Goal: Find specific page/section: Locate a particular part of the current website

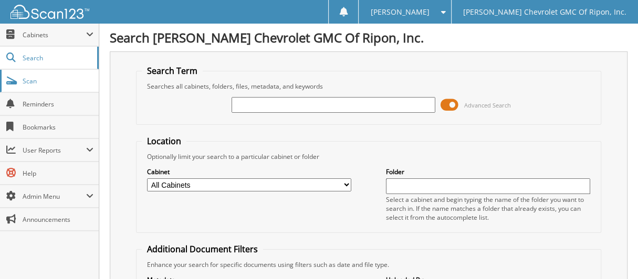
click at [75, 79] on span "Scan" at bounding box center [58, 81] width 71 height 9
click at [277, 102] on input "text" at bounding box center [334, 105] width 204 height 16
type input "106830"
click at [455, 102] on span at bounding box center [450, 105] width 18 height 16
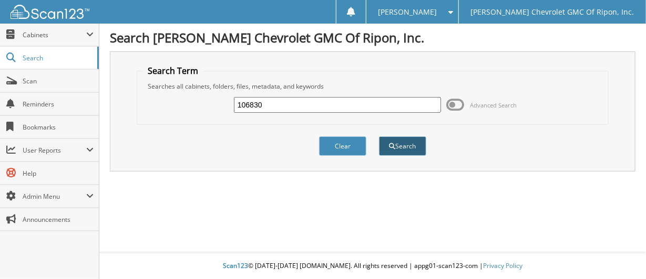
click at [415, 151] on button "Search" at bounding box center [402, 146] width 47 height 19
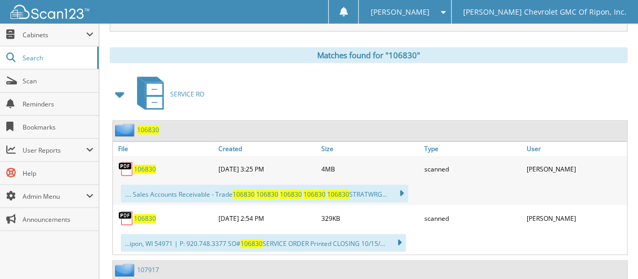
scroll to position [472, 0]
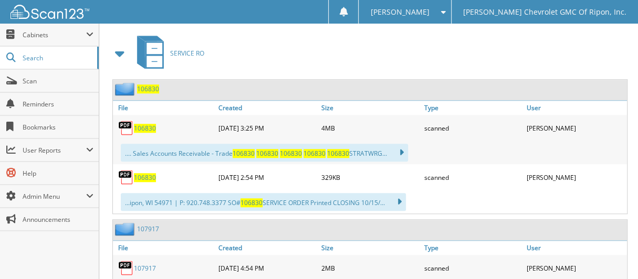
click at [155, 85] on span "106830" at bounding box center [148, 89] width 22 height 9
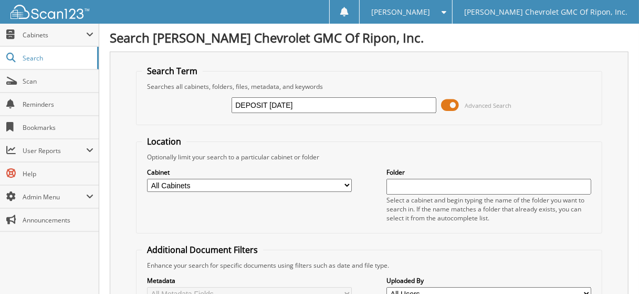
type input "DEPOSIT 09.09.2025"
click at [453, 106] on span at bounding box center [451, 105] width 18 height 16
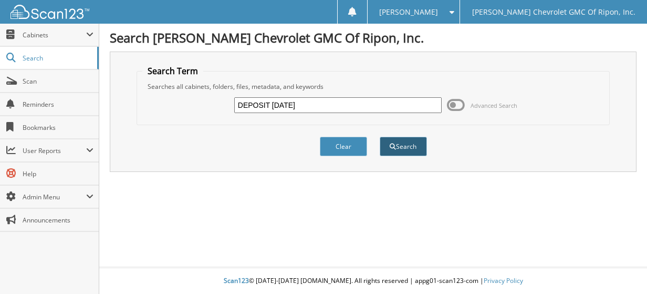
click at [380, 144] on button "Search" at bounding box center [403, 146] width 47 height 19
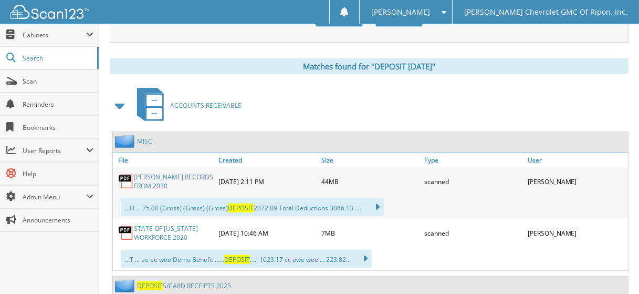
scroll to position [630, 0]
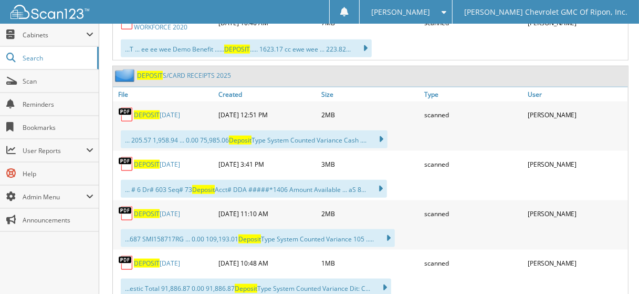
click at [181, 71] on link "DEPOSIT S/CARD RECEIPTS 2025" at bounding box center [184, 75] width 94 height 9
